Goal: Browse casually: Explore the website without a specific task or goal

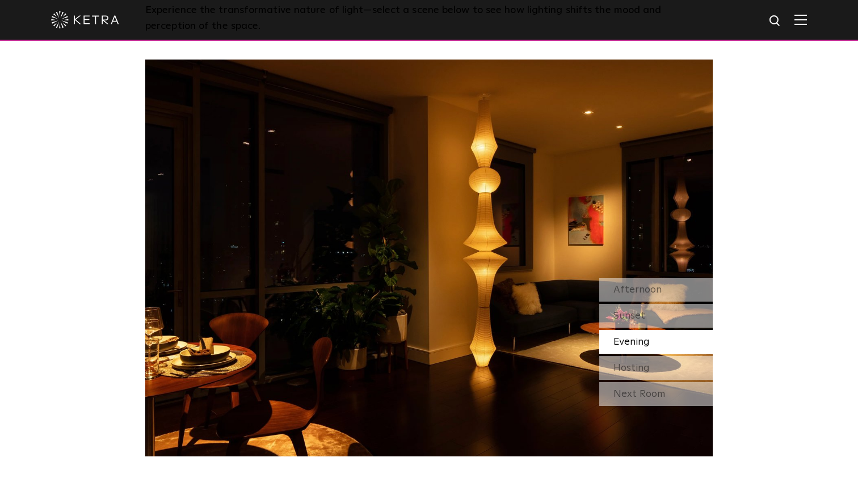
scroll to position [1068, 0]
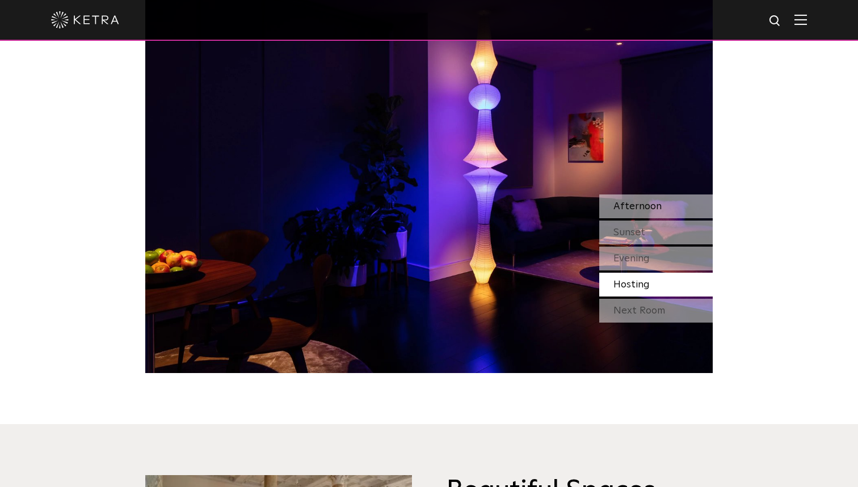
click at [630, 204] on span "Afternoon" at bounding box center [637, 206] width 48 height 10
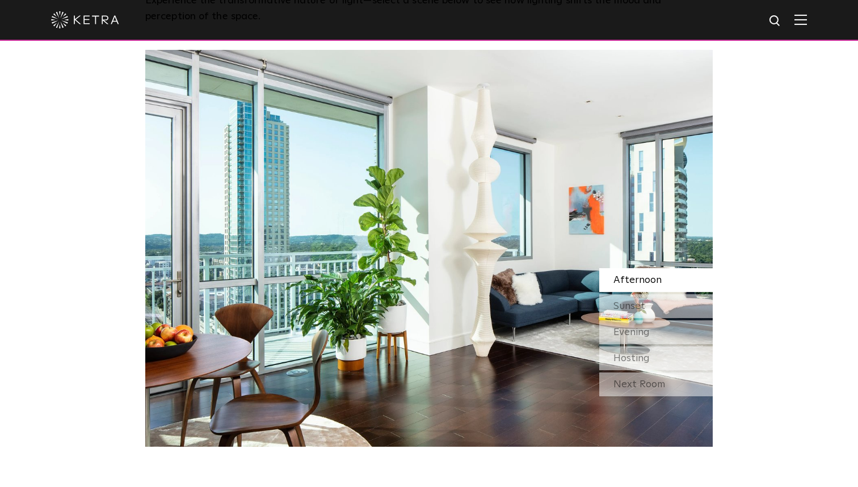
scroll to position [993, 0]
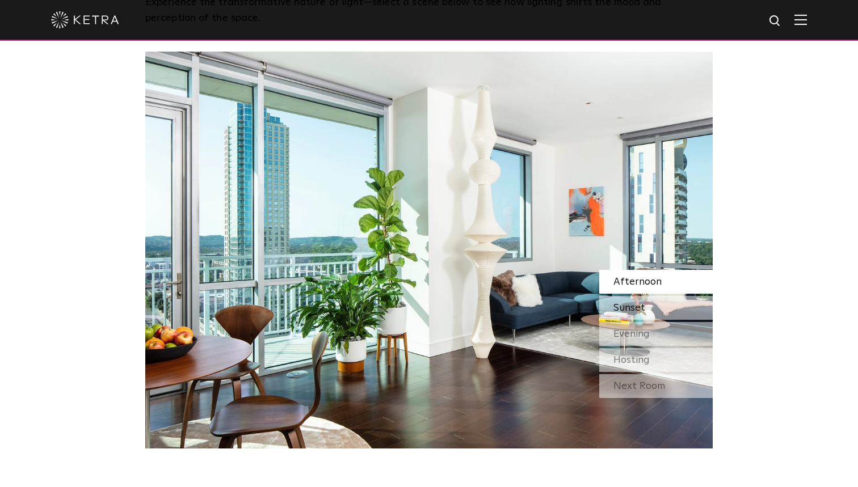
click at [647, 297] on div "Sunset" at bounding box center [655, 308] width 113 height 24
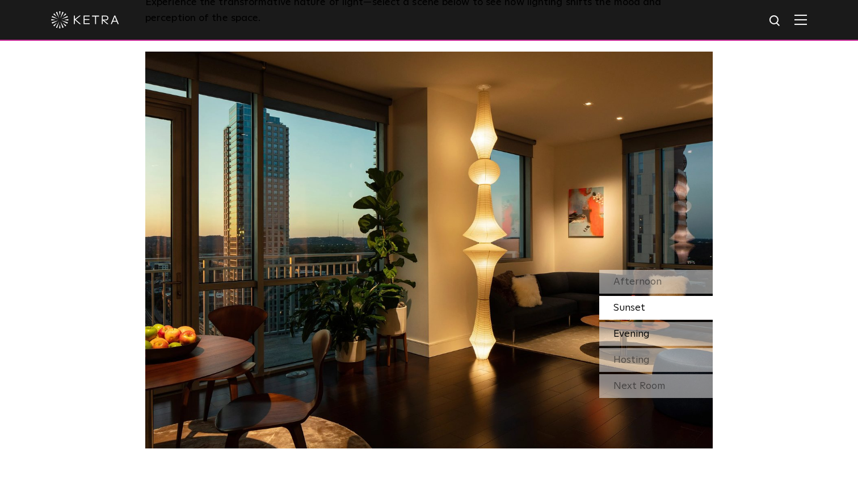
click at [647, 322] on div "Evening" at bounding box center [655, 334] width 113 height 24
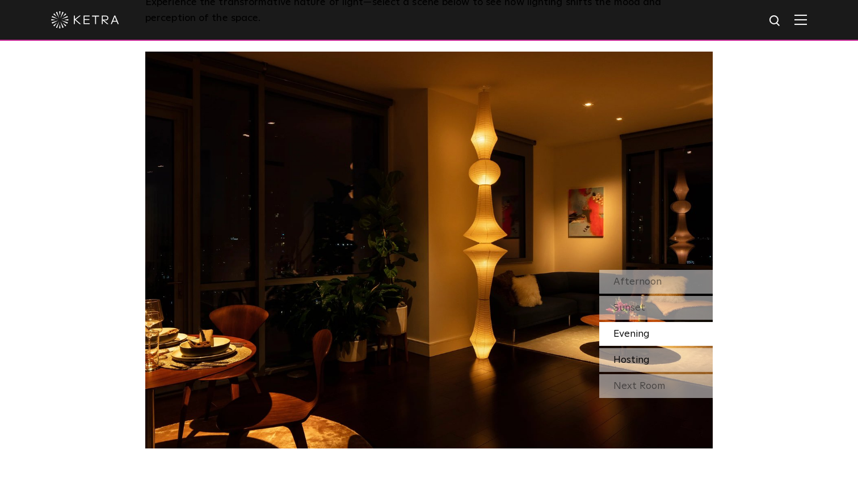
click at [651, 354] on div "Hosting" at bounding box center [655, 360] width 113 height 24
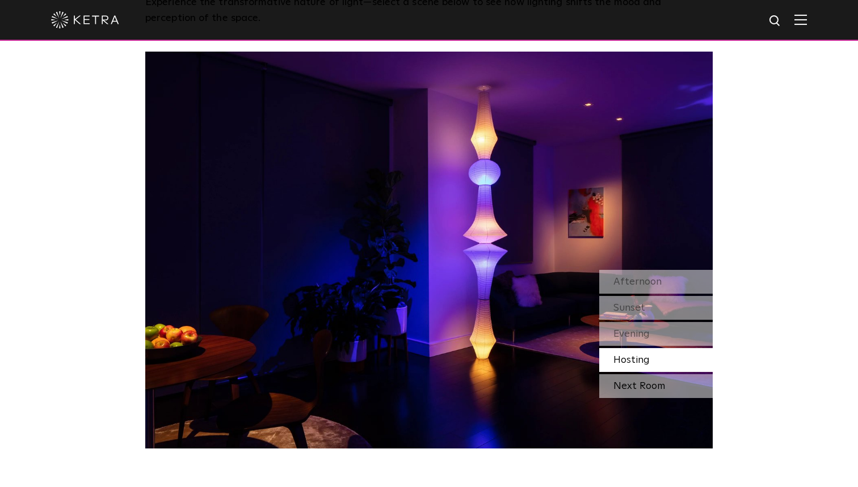
click at [651, 376] on div "Next Room" at bounding box center [655, 386] width 113 height 24
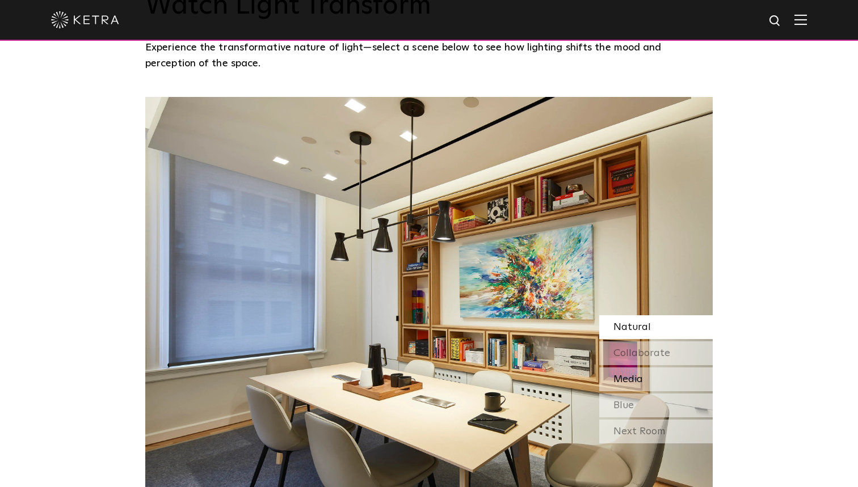
scroll to position [946, 0]
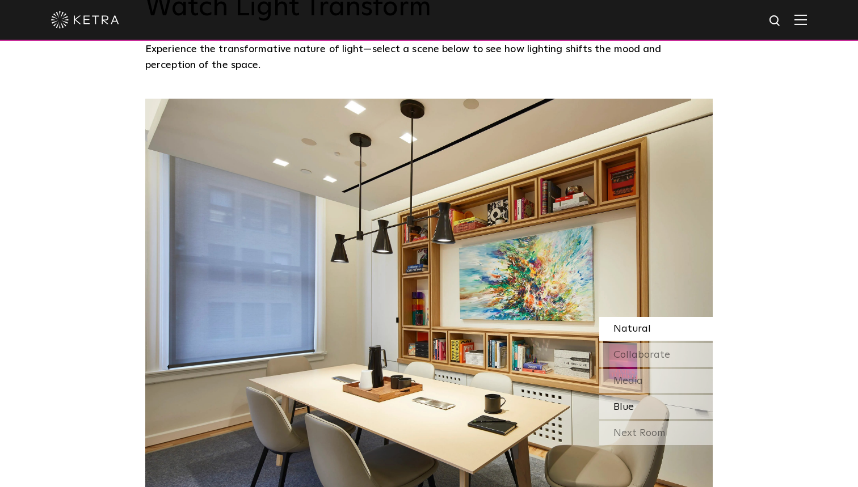
click at [652, 395] on div "Blue" at bounding box center [655, 407] width 113 height 24
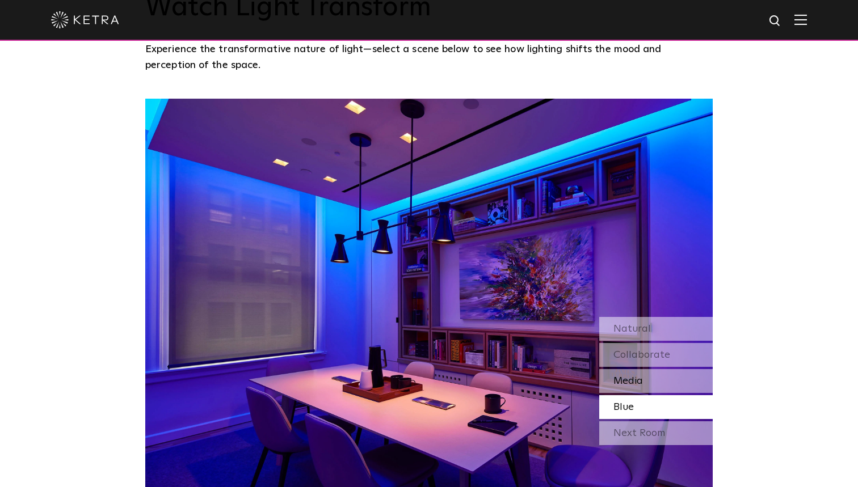
click at [646, 372] on div "Media" at bounding box center [655, 381] width 113 height 24
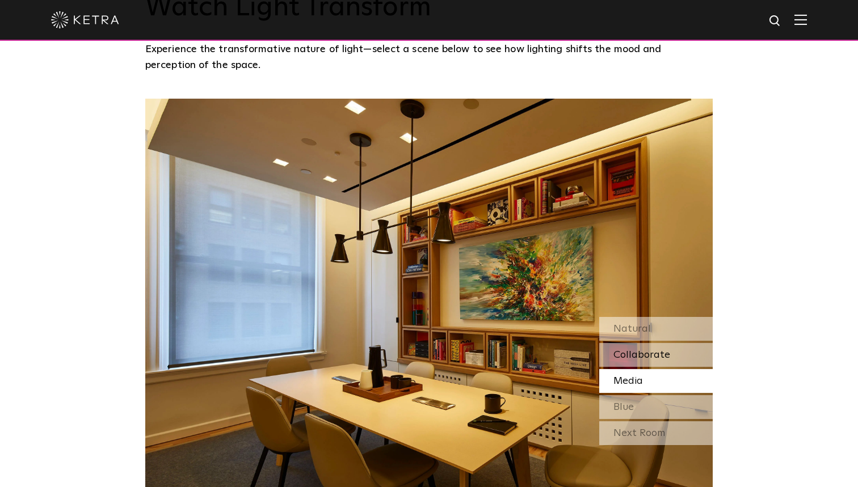
click at [640, 350] on span "Collaborate" at bounding box center [641, 355] width 57 height 10
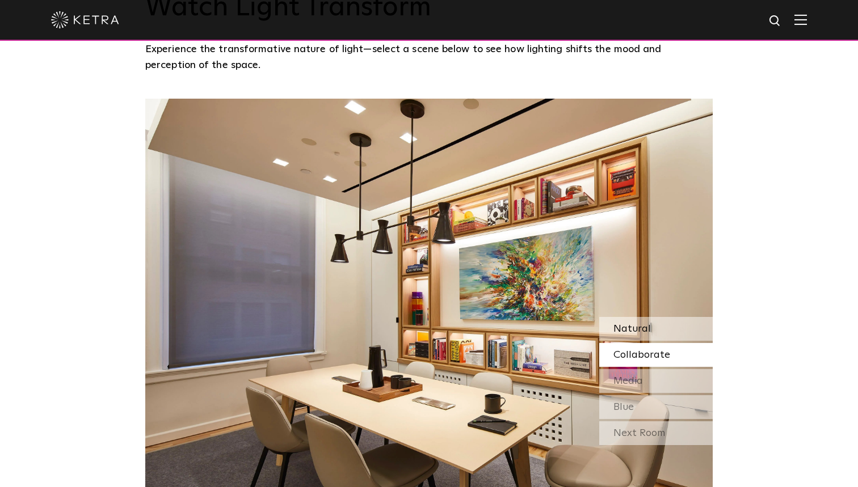
click at [637, 328] on span "Natural" at bounding box center [631, 329] width 37 height 10
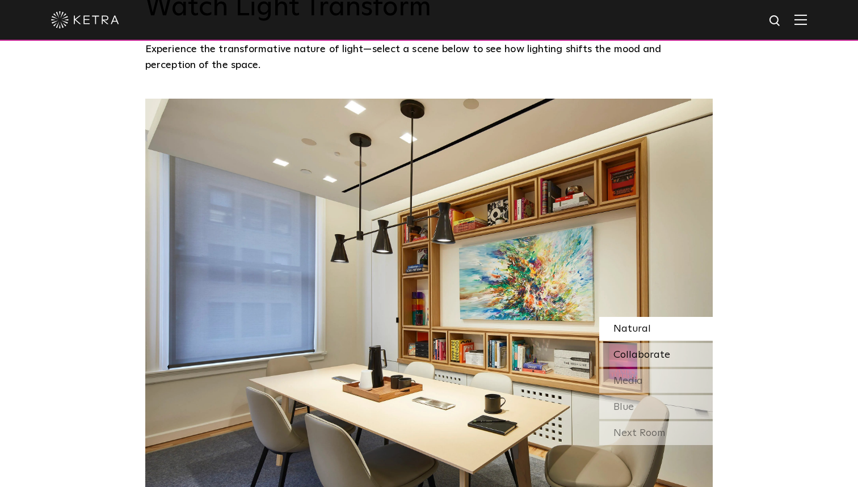
click at [638, 351] on span "Collaborate" at bounding box center [641, 355] width 57 height 10
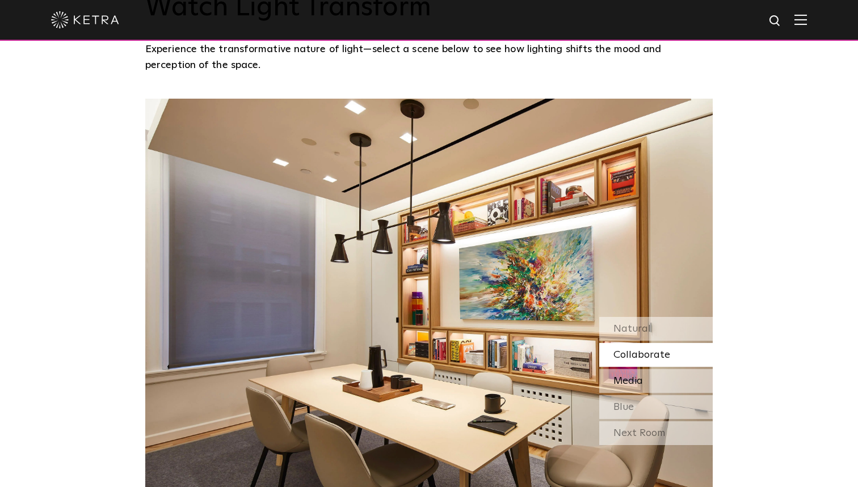
click at [640, 379] on span "Media" at bounding box center [627, 381] width 29 height 10
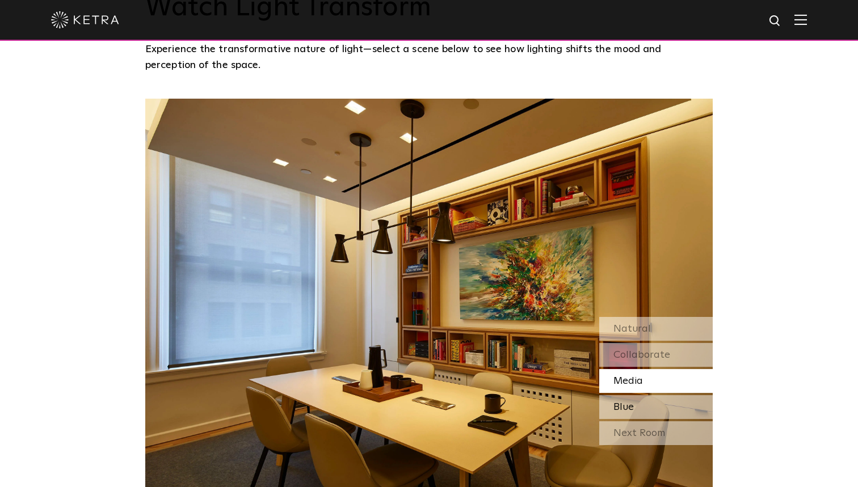
click at [641, 399] on div "Blue" at bounding box center [655, 407] width 113 height 24
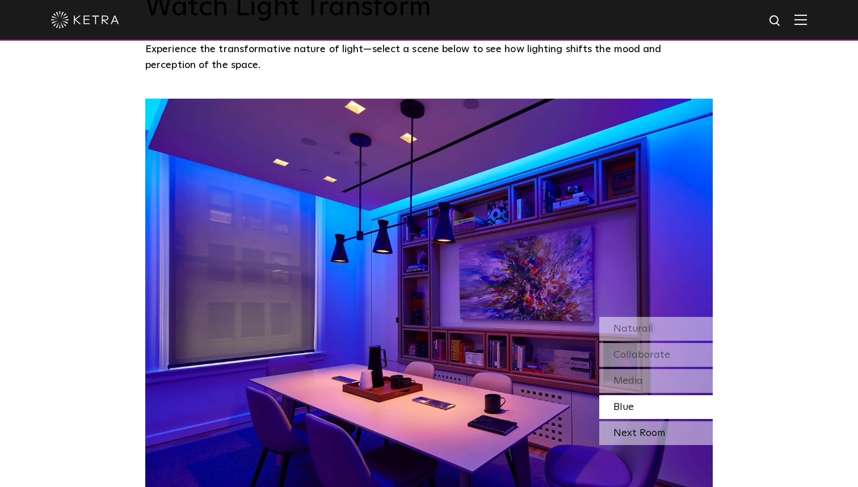
click at [641, 431] on div "Next Room" at bounding box center [655, 433] width 113 height 24
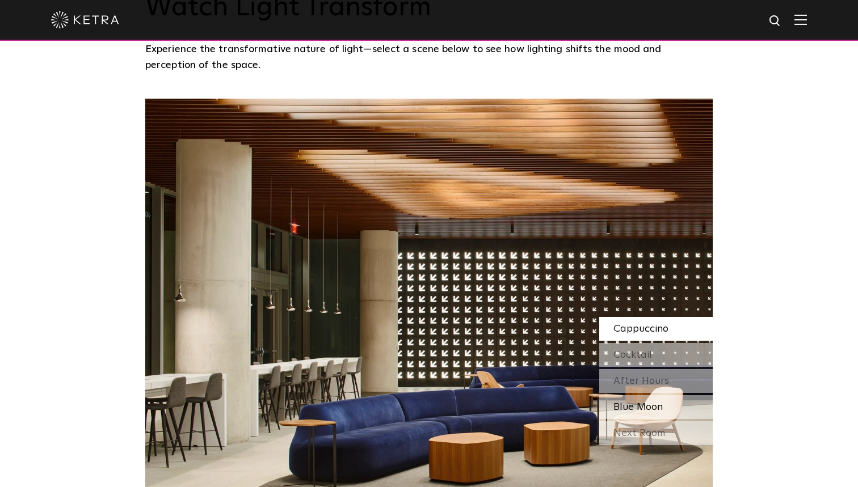
click at [631, 407] on span "Blue Moon" at bounding box center [637, 407] width 49 height 10
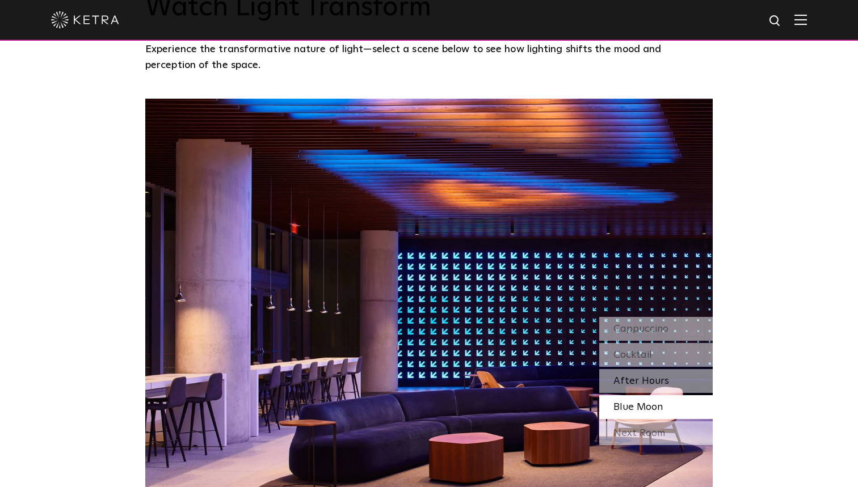
click at [627, 379] on span "After Hours" at bounding box center [641, 381] width 56 height 10
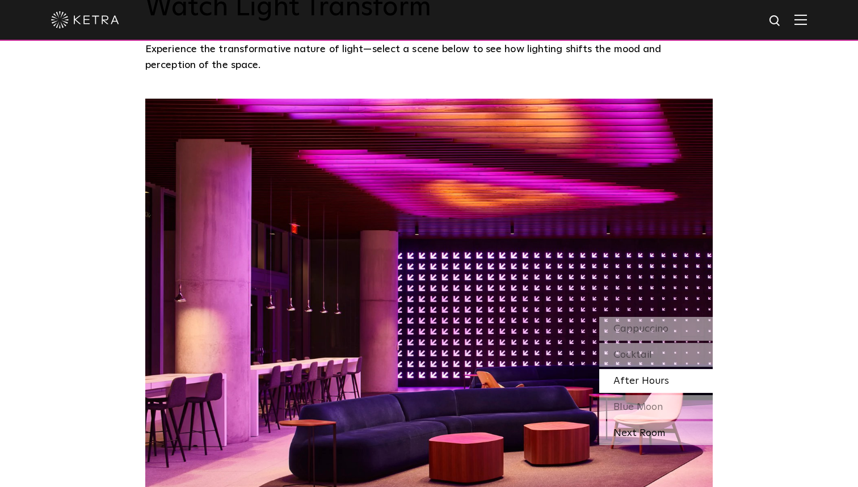
click at [636, 421] on div "Next Room" at bounding box center [655, 433] width 113 height 24
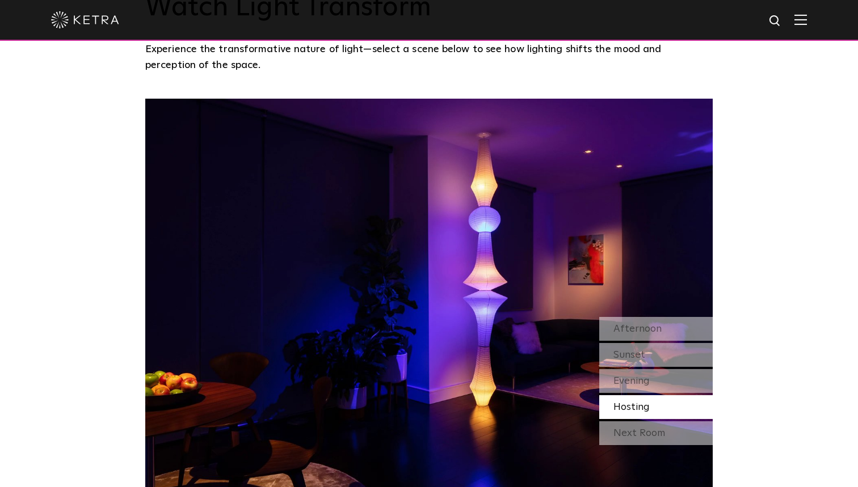
click at [633, 392] on div "Afternoon Sunset Evening Hosting" at bounding box center [655, 368] width 113 height 102
click at [633, 381] on span "Evening" at bounding box center [631, 381] width 36 height 10
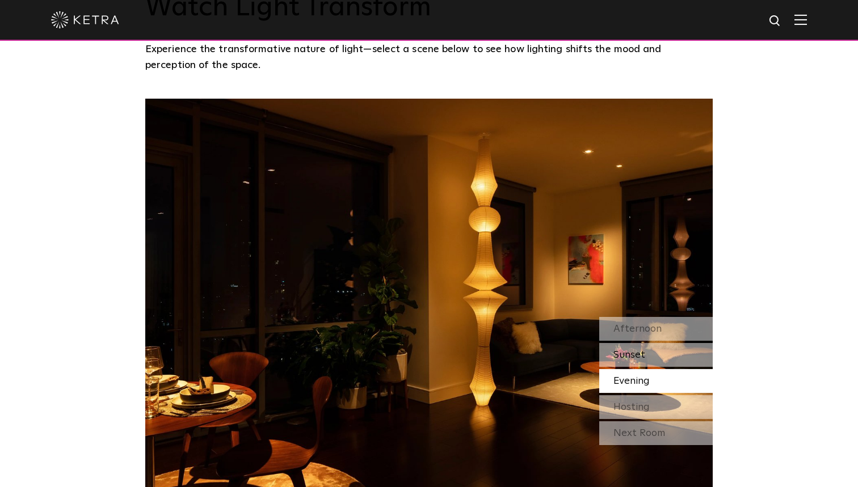
click at [626, 351] on span "Sunset" at bounding box center [629, 355] width 32 height 10
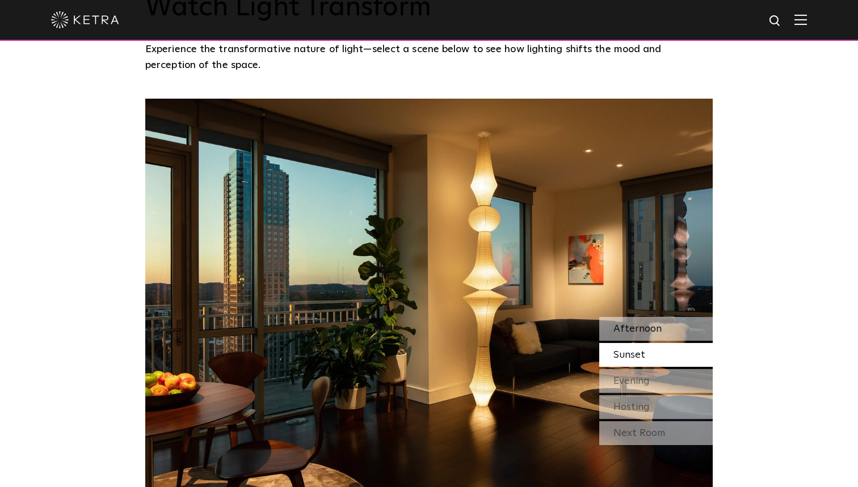
click at [626, 330] on span "Afternoon" at bounding box center [637, 329] width 48 height 10
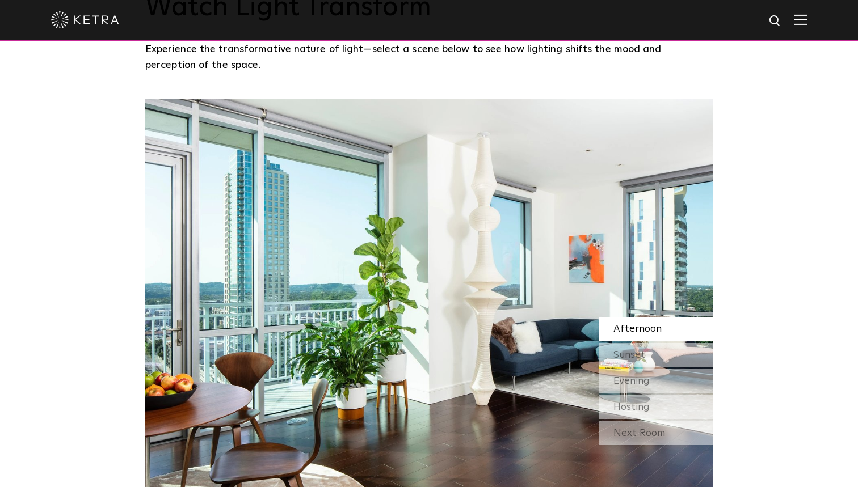
click at [619, 295] on img at bounding box center [428, 297] width 567 height 397
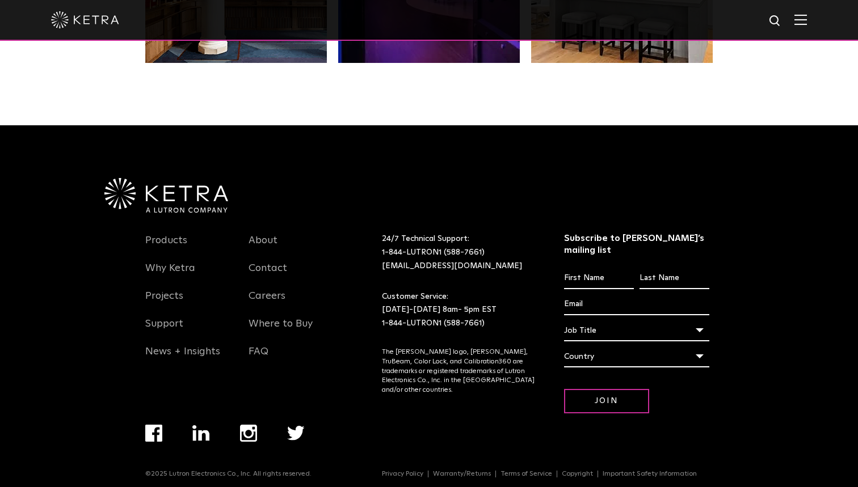
scroll to position [2381, 0]
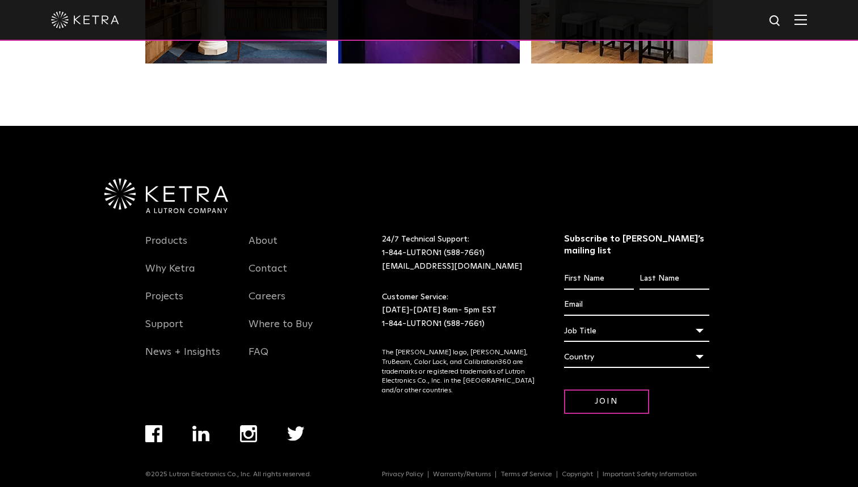
click at [191, 192] on img at bounding box center [166, 196] width 124 height 35
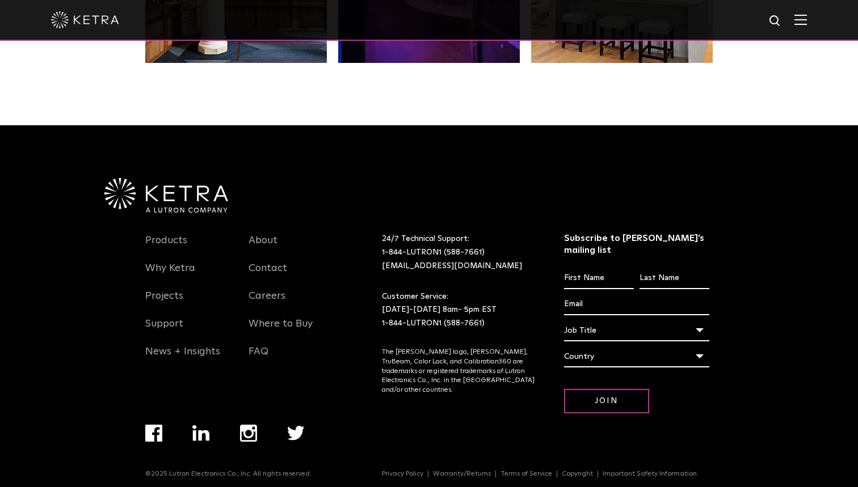
scroll to position [2381, 0]
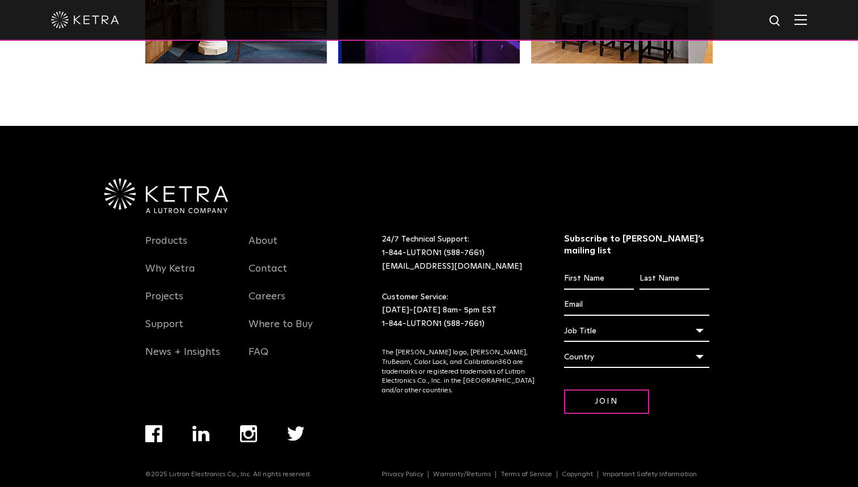
click at [72, 252] on div "Products Why Ketra Projects Support News + Insights About Contact Careers Where…" at bounding box center [429, 313] width 858 height 374
